Goal: Task Accomplishment & Management: Use online tool/utility

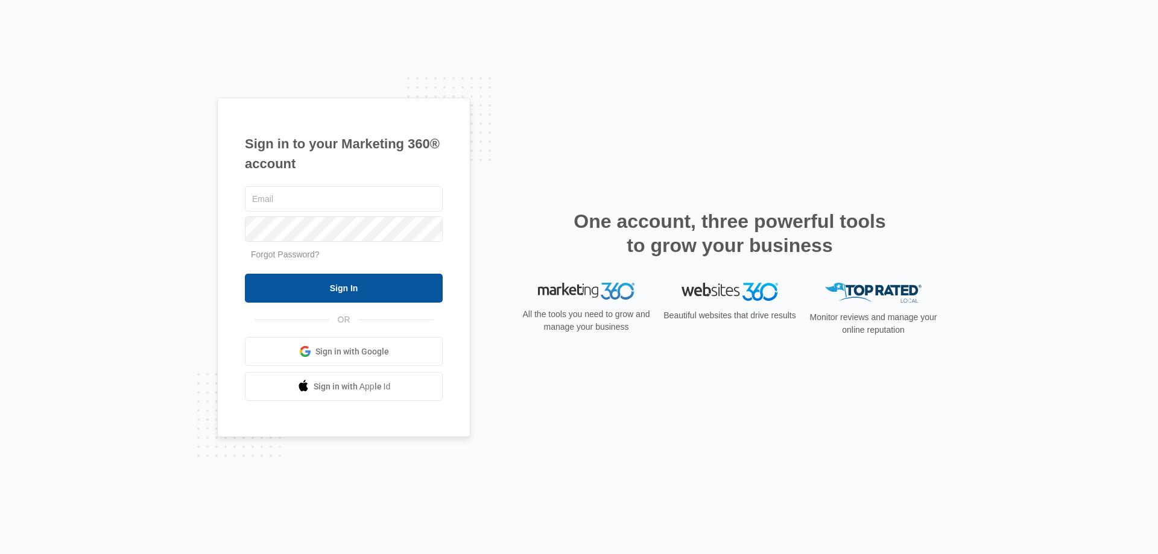
type input "[EMAIL_ADDRESS][DOMAIN_NAME]"
click at [296, 285] on input "Sign In" at bounding box center [344, 288] width 198 height 29
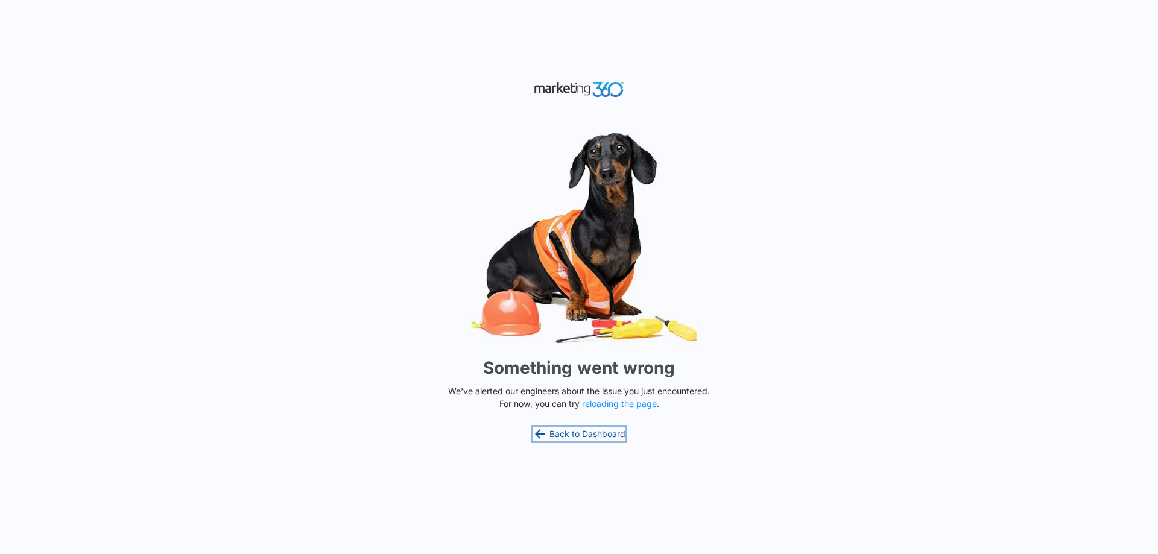
click at [576, 435] on link "Back to Dashboard" at bounding box center [578, 434] width 93 height 14
click at [579, 435] on link "Back to Dashboard" at bounding box center [578, 434] width 93 height 14
click at [616, 397] on p "We've alerted our engineers about the issue you just encountered. For now, you …" at bounding box center [578, 397] width 271 height 25
click at [617, 400] on button "reloading the page" at bounding box center [619, 404] width 75 height 10
click at [595, 400] on button "reloading the page" at bounding box center [619, 404] width 75 height 10
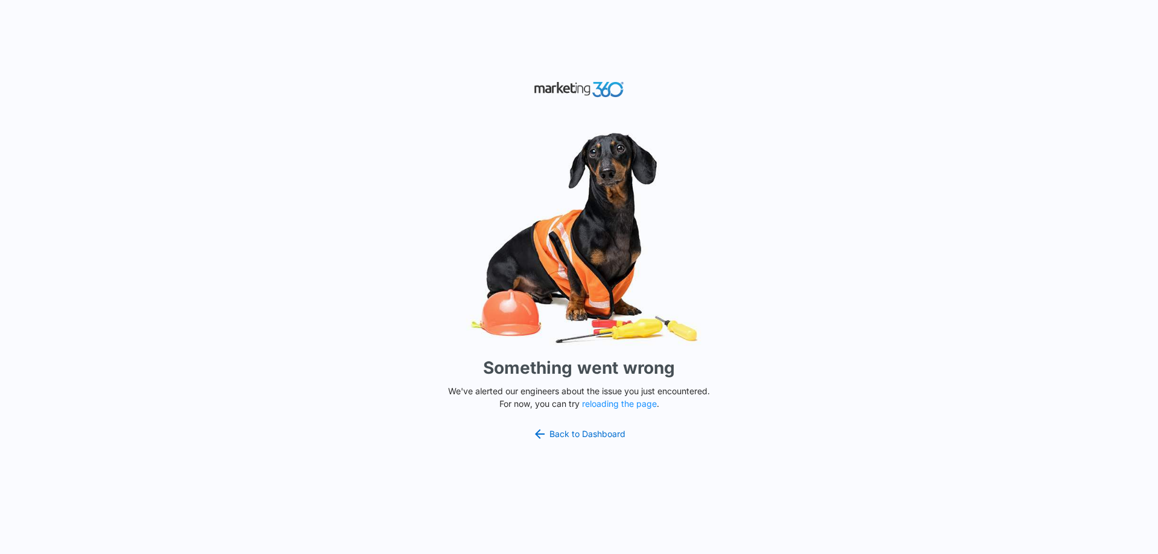
click at [866, 388] on div "Something went wrong We've alerted our engineers about the issue you just encou…" at bounding box center [579, 277] width 1158 height 554
click at [592, 431] on link "Back to Dashboard" at bounding box center [578, 434] width 93 height 14
click at [592, 405] on button "reloading the page" at bounding box center [619, 404] width 75 height 10
click at [386, 508] on div "Something went wrong We've alerted our engineers about the issue you just encou…" at bounding box center [579, 277] width 1158 height 554
click at [791, 365] on div "Something went wrong We've alerted our engineers about the issue you just encou…" at bounding box center [579, 277] width 1158 height 554
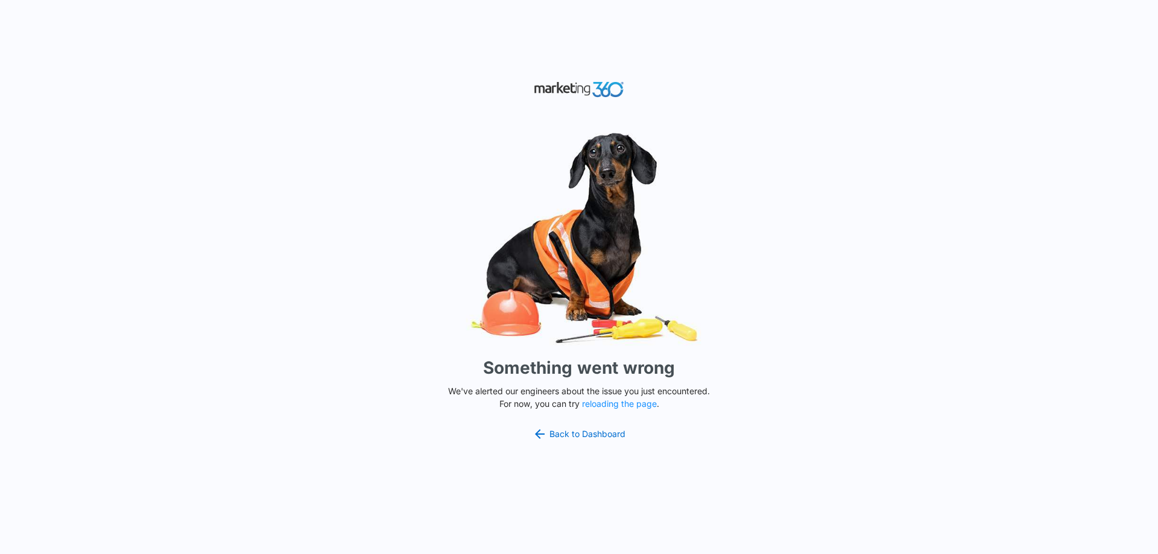
click at [756, 116] on div "Something went wrong We've alerted our engineers about the issue you just encou…" at bounding box center [579, 277] width 1158 height 554
drag, startPoint x: 973, startPoint y: 407, endPoint x: 999, endPoint y: 466, distance: 64.5
click at [995, 460] on div "Something went wrong We've alerted our engineers about the issue you just encou…" at bounding box center [579, 277] width 1158 height 554
drag, startPoint x: 1015, startPoint y: 494, endPoint x: 1157, endPoint y: 578, distance: 164.6
click at [1157, 554] on html "Something went wrong We've alerted our engineers about the issue you just encou…" at bounding box center [579, 277] width 1158 height 554
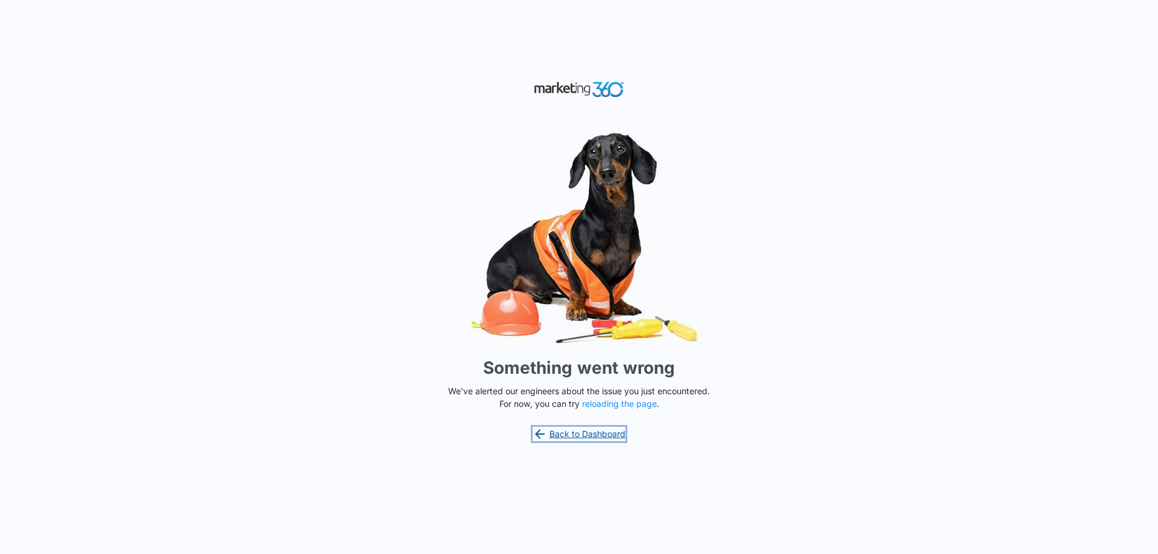
click at [603, 432] on link "Back to Dashboard" at bounding box center [578, 434] width 93 height 14
click at [618, 403] on button "reloading the page" at bounding box center [619, 404] width 75 height 10
click at [573, 433] on link "Back to Dashboard" at bounding box center [578, 434] width 93 height 14
click at [593, 400] on button "reloading the page" at bounding box center [619, 404] width 75 height 10
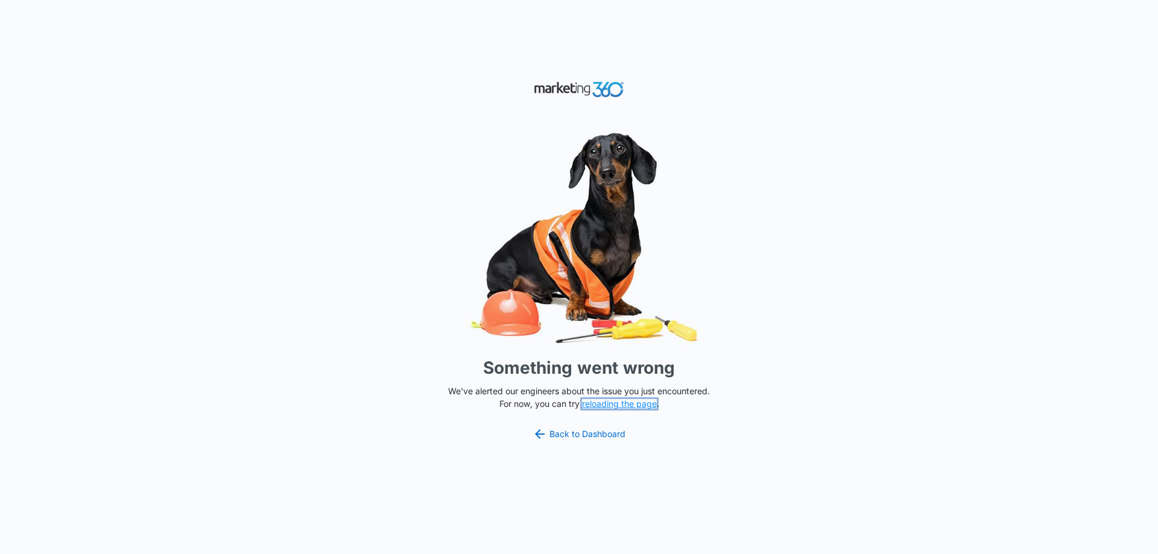
click at [603, 405] on button "reloading the page" at bounding box center [619, 404] width 75 height 10
click at [613, 404] on button "reloading the page" at bounding box center [619, 404] width 75 height 10
